Goal: Transaction & Acquisition: Obtain resource

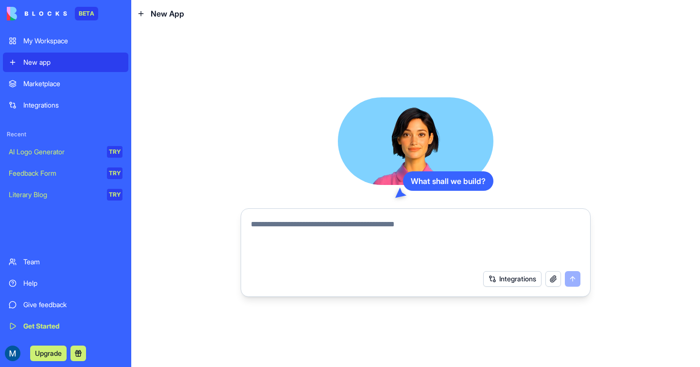
click at [53, 37] on div "My Workspace" at bounding box center [72, 41] width 99 height 10
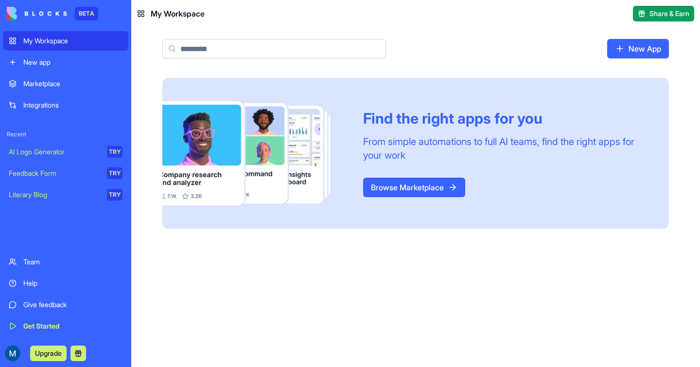
click at [155, 11] on span "My Workspace" at bounding box center [178, 14] width 54 height 12
click at [38, 80] on div "Marketplace" at bounding box center [72, 84] width 99 height 10
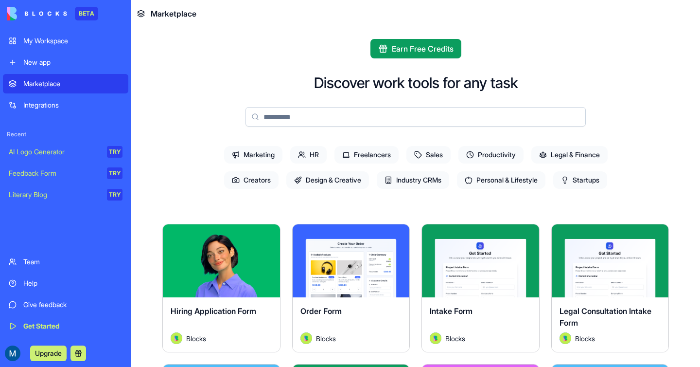
click at [43, 104] on div "Integrations" at bounding box center [72, 105] width 99 height 10
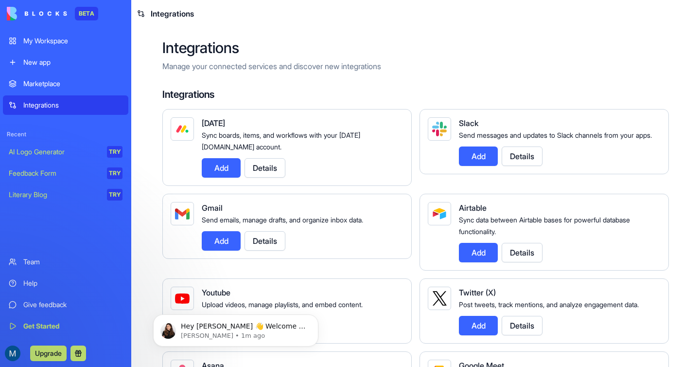
click at [29, 37] on div "My Workspace" at bounding box center [72, 41] width 99 height 10
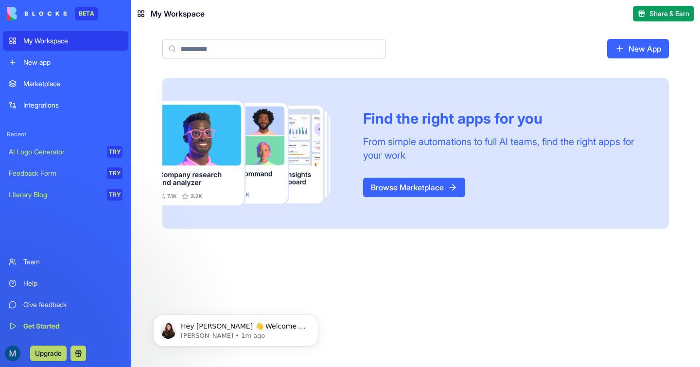
click at [33, 53] on link "New app" at bounding box center [65, 62] width 125 height 19
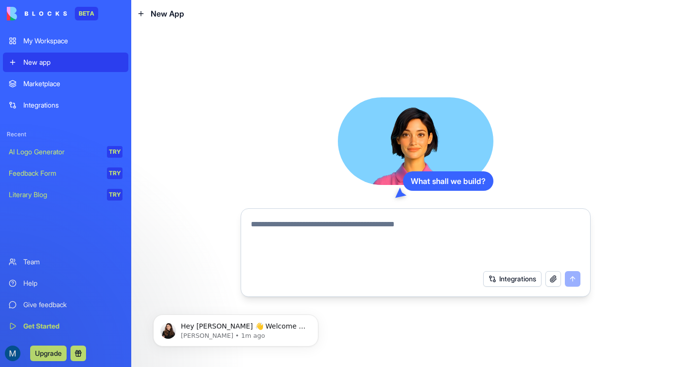
click at [38, 82] on div "Marketplace" at bounding box center [72, 84] width 99 height 10
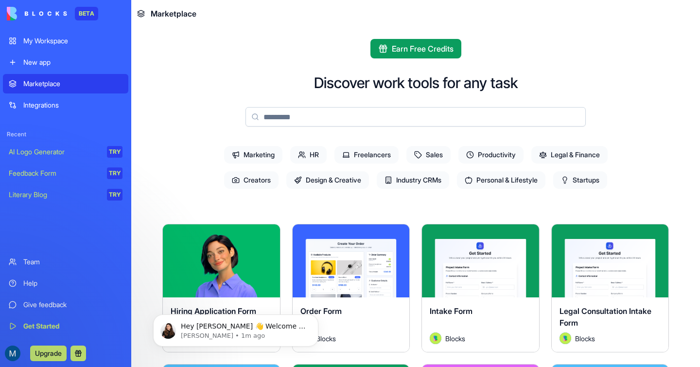
click at [242, 176] on span "Creators" at bounding box center [251, 180] width 54 height 18
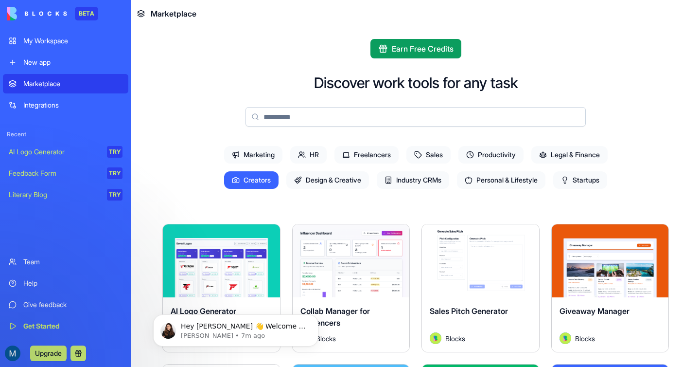
click at [406, 50] on span "Earn Free Credits" at bounding box center [423, 49] width 62 height 12
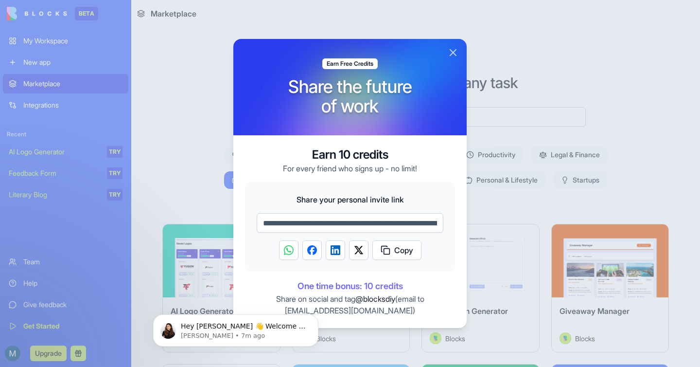
click at [449, 51] on button "Close" at bounding box center [453, 53] width 12 height 12
